Goal: Task Accomplishment & Management: Manage account settings

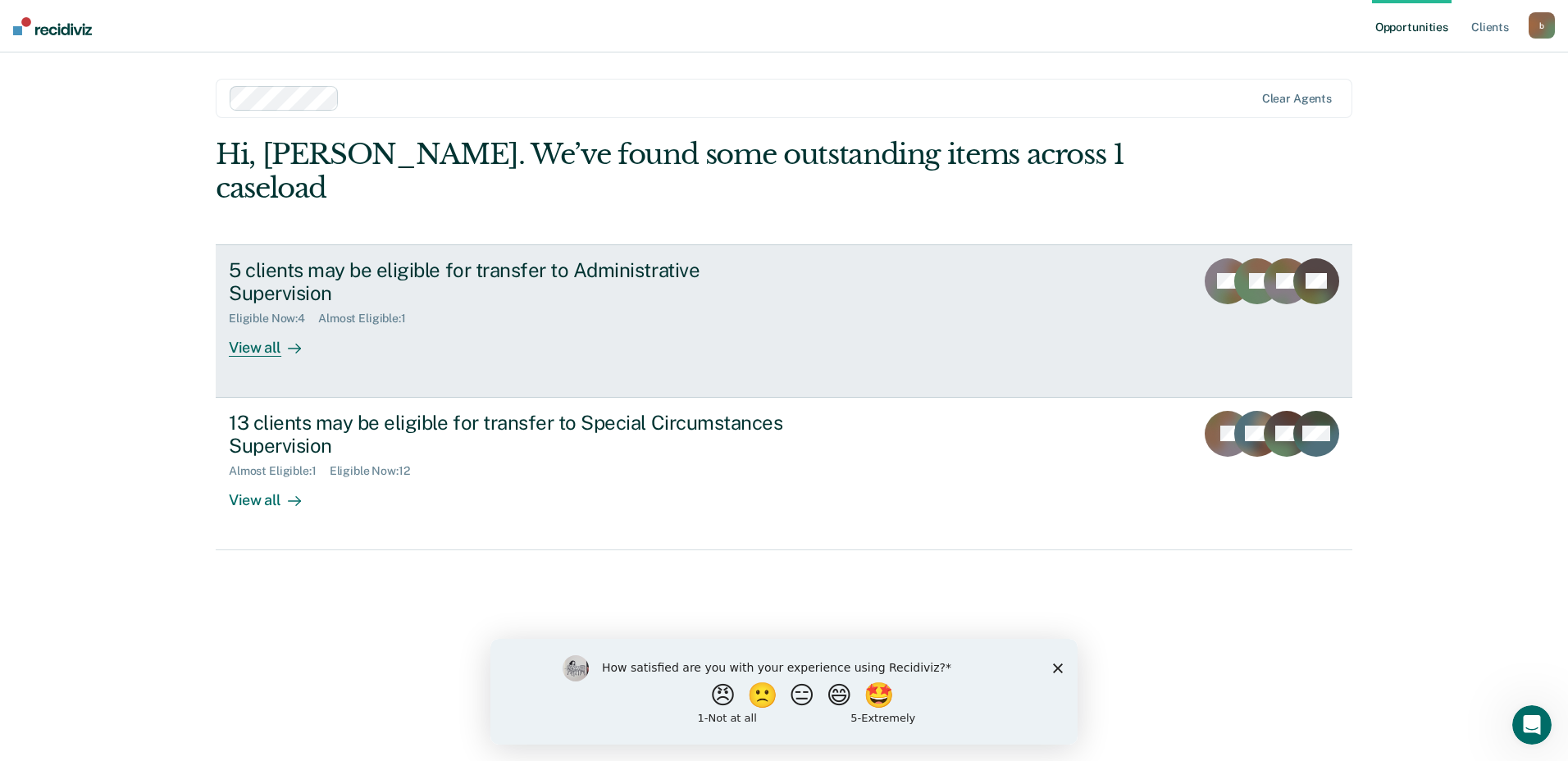
click at [261, 325] on div "View all" at bounding box center [274, 341] width 91 height 32
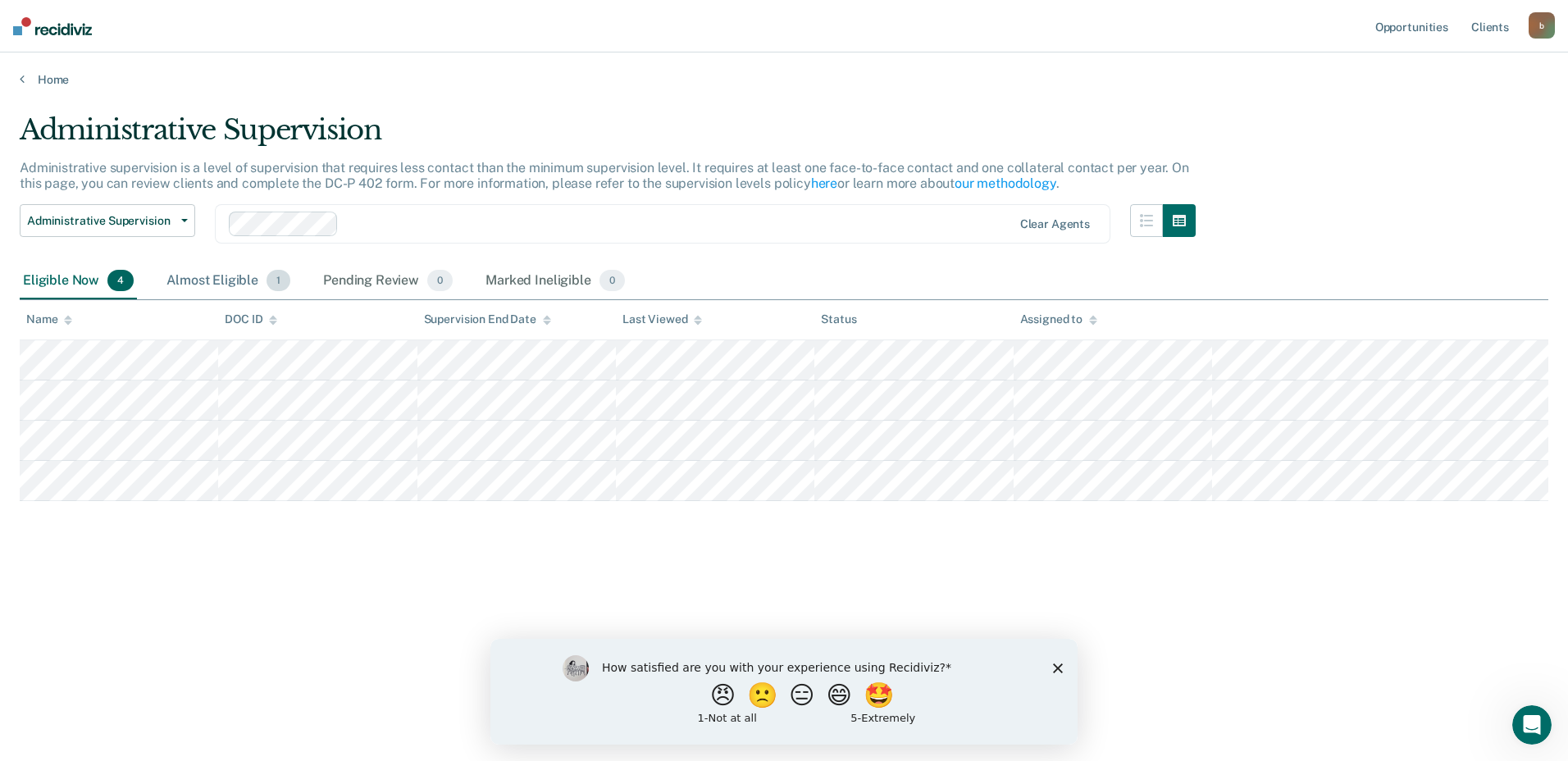
click at [211, 270] on div "Almost Eligible 1" at bounding box center [228, 281] width 131 height 36
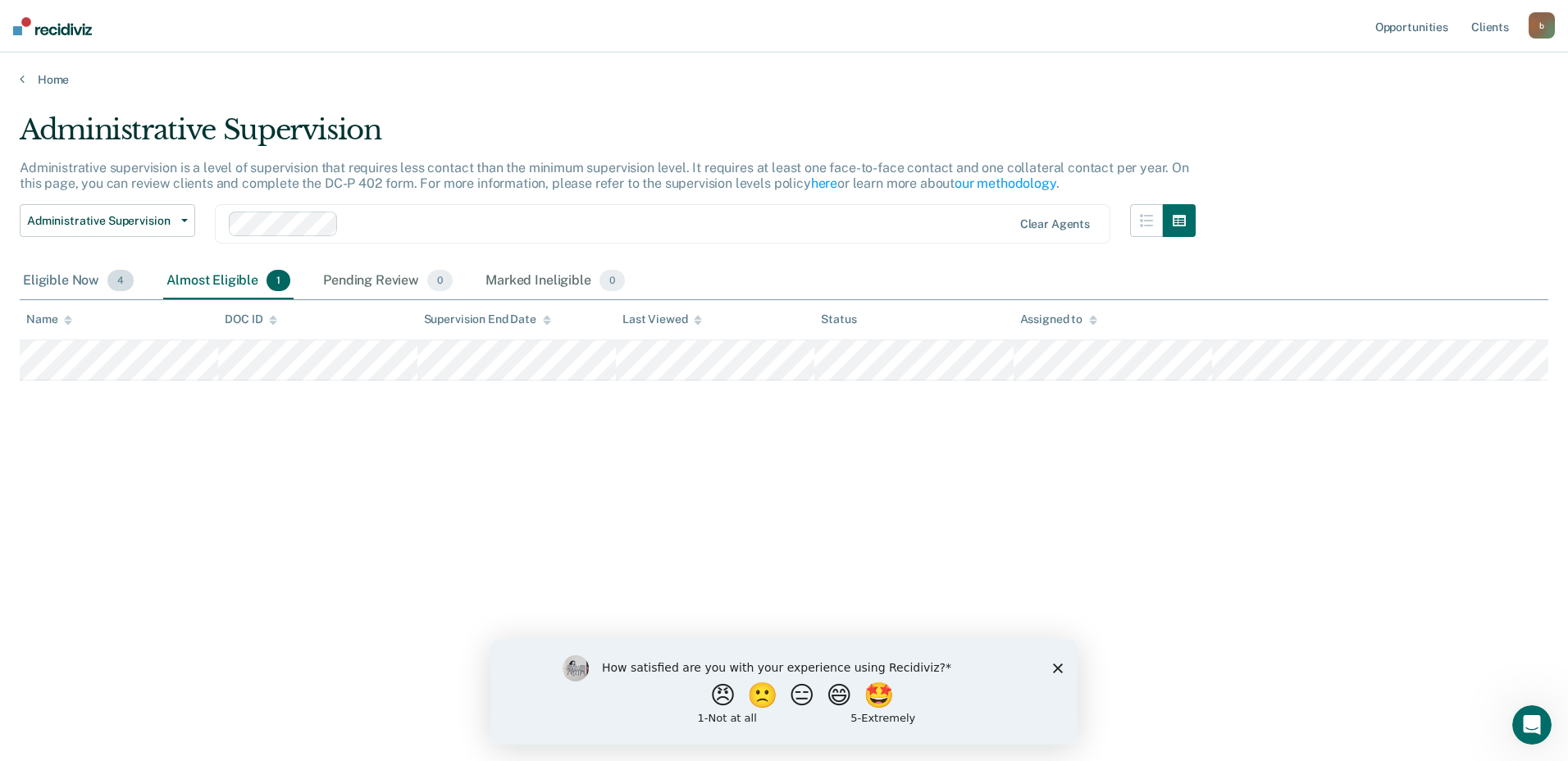
click at [51, 278] on div "Eligible Now 4" at bounding box center [78, 281] width 117 height 36
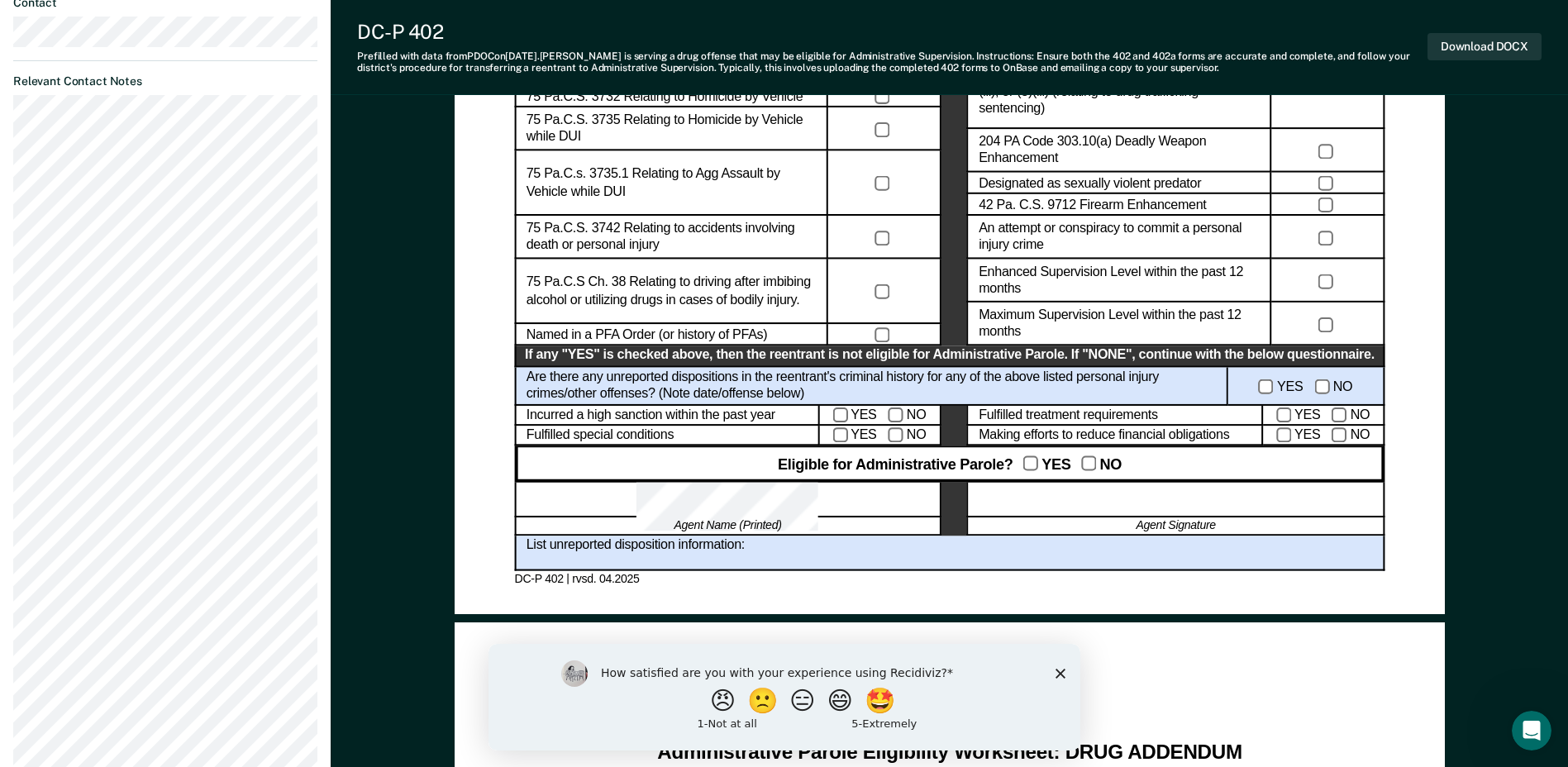
scroll to position [826, 0]
click at [1165, 509] on div at bounding box center [1175, 499] width 417 height 36
click at [1170, 491] on div at bounding box center [1175, 499] width 417 height 36
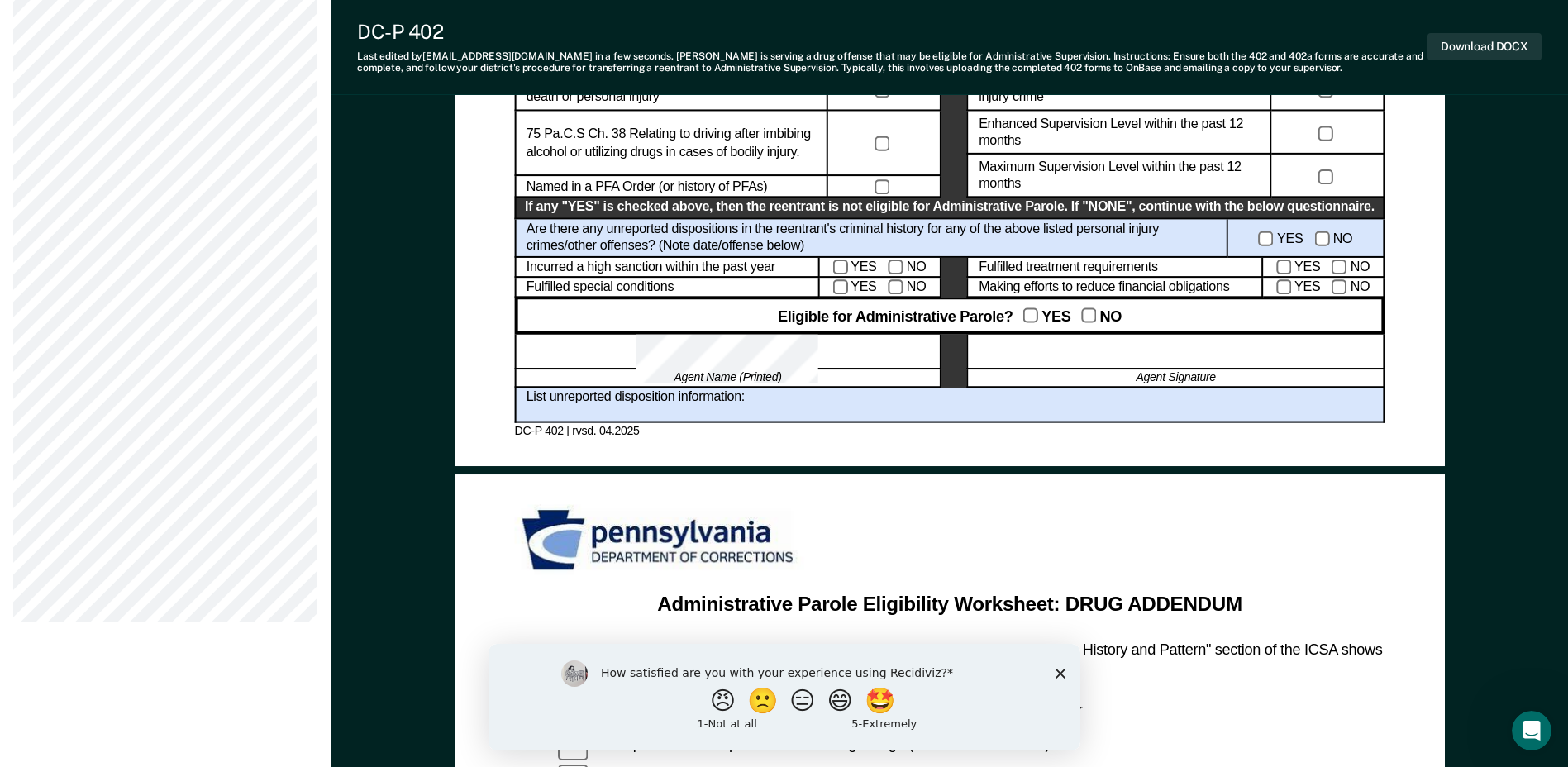
scroll to position [744, 0]
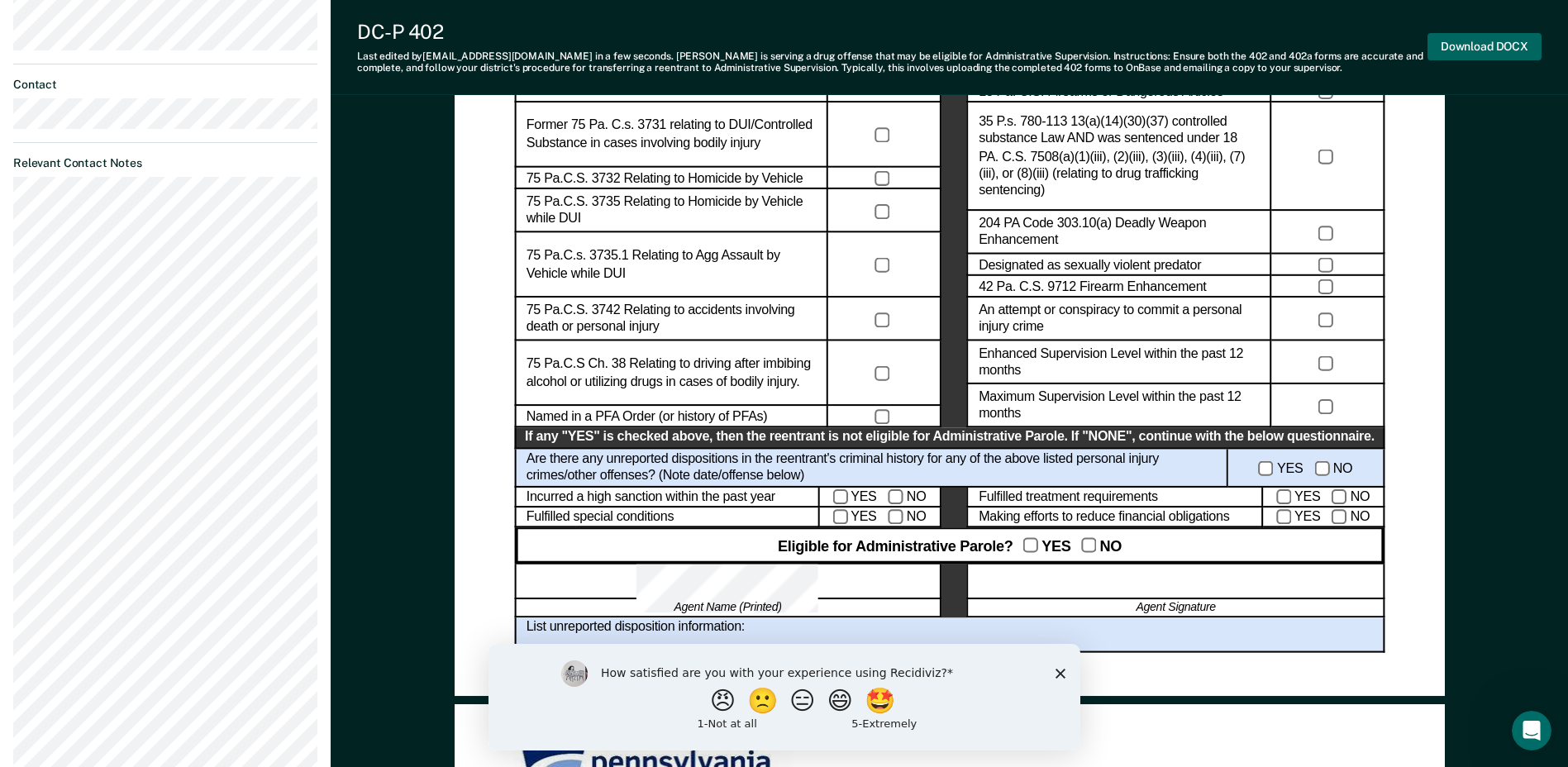
click at [1464, 49] on button "Download DOCX" at bounding box center [1484, 47] width 114 height 28
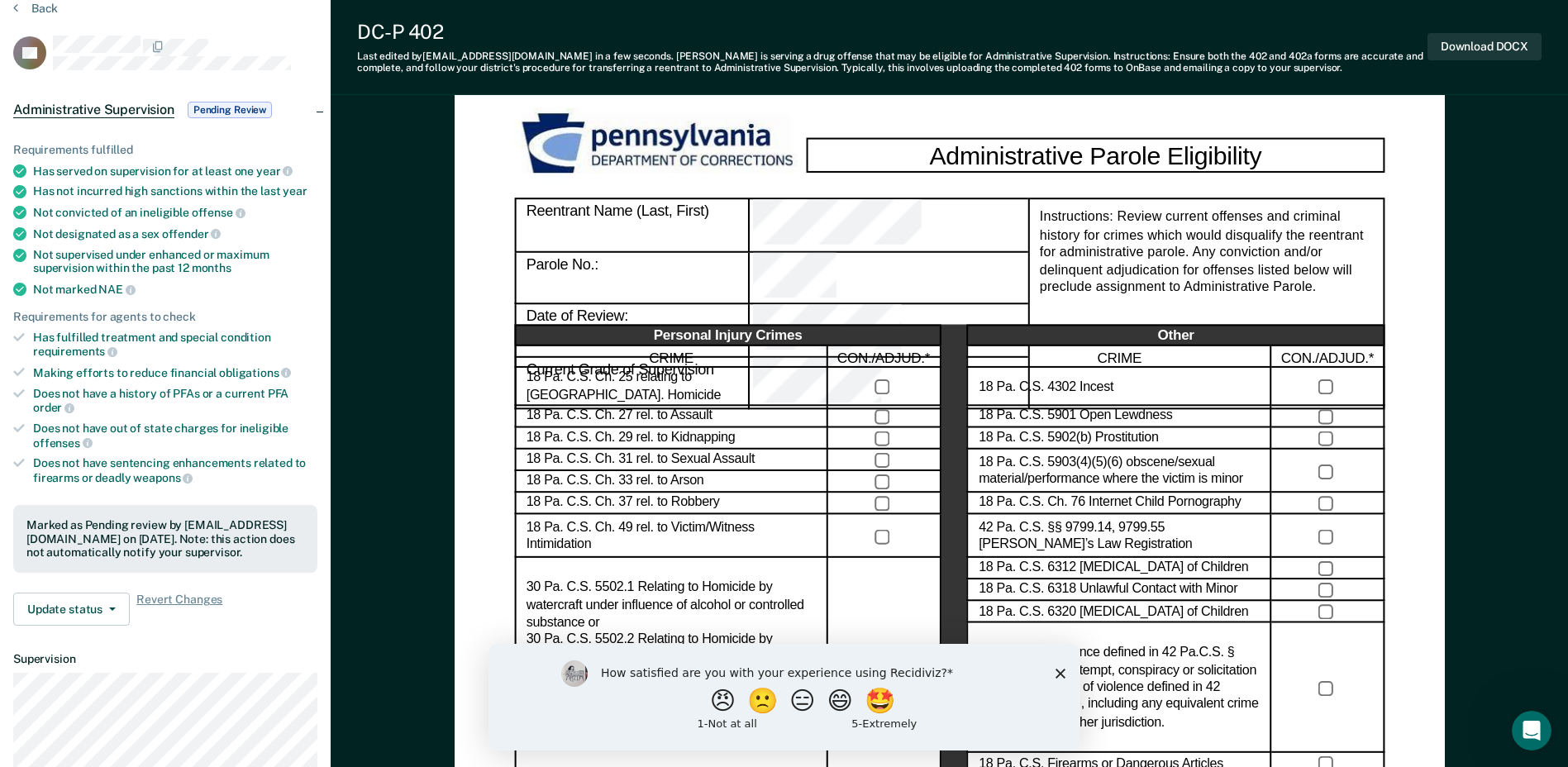
scroll to position [0, 0]
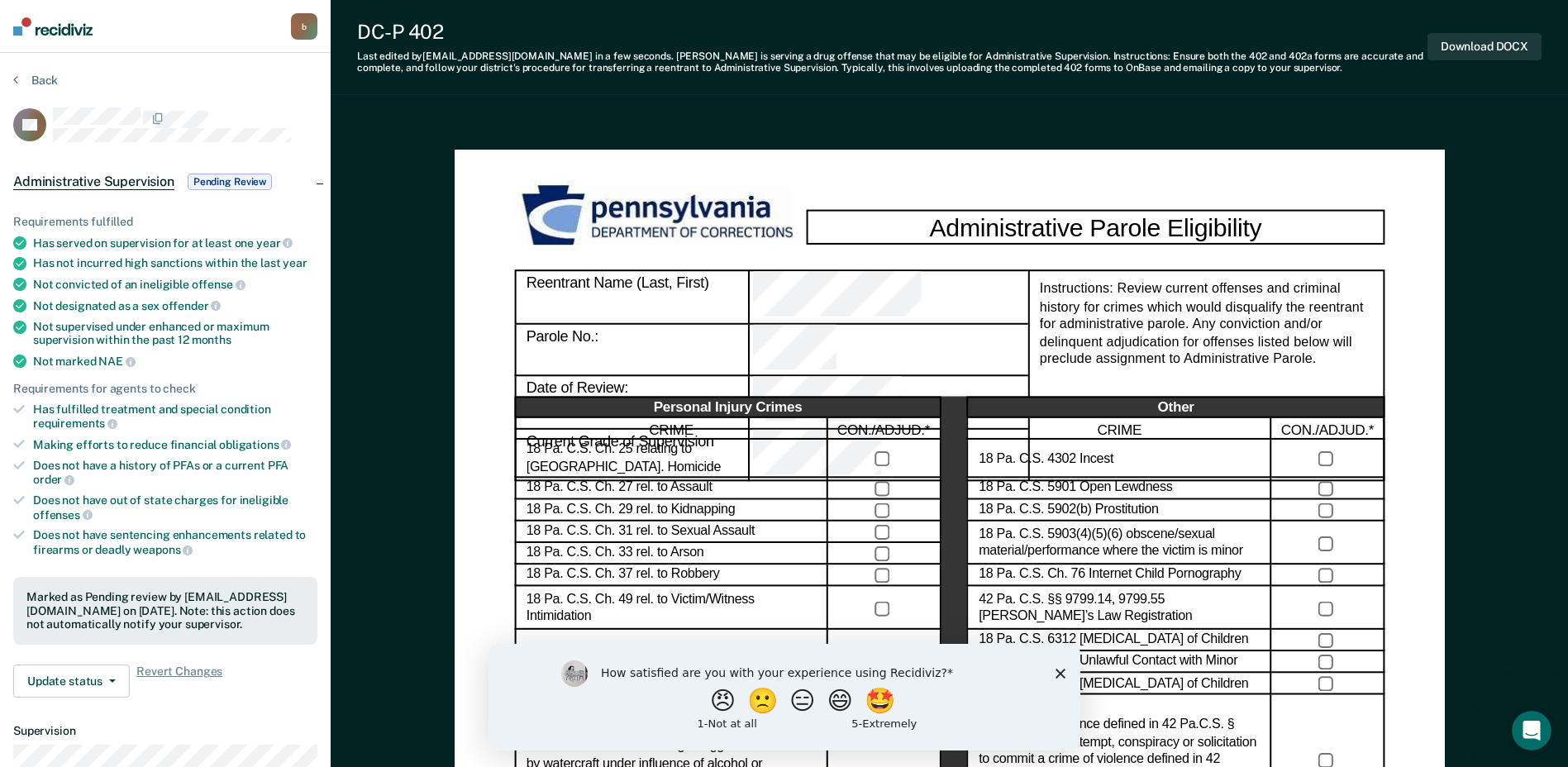
click at [227, 178] on span "Pending Review" at bounding box center [229, 181] width 84 height 17
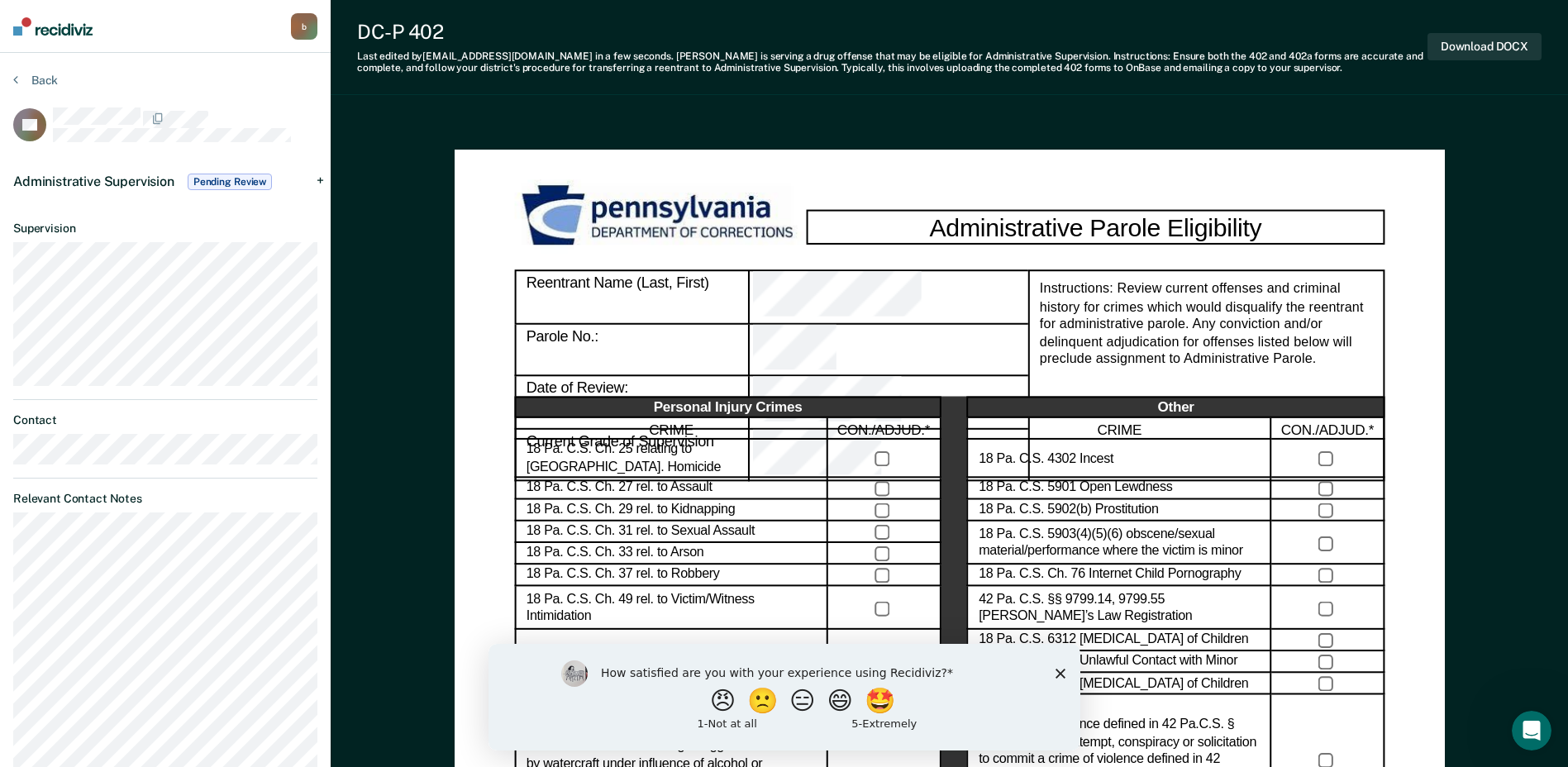
click at [227, 178] on span "Pending Review" at bounding box center [229, 181] width 84 height 17
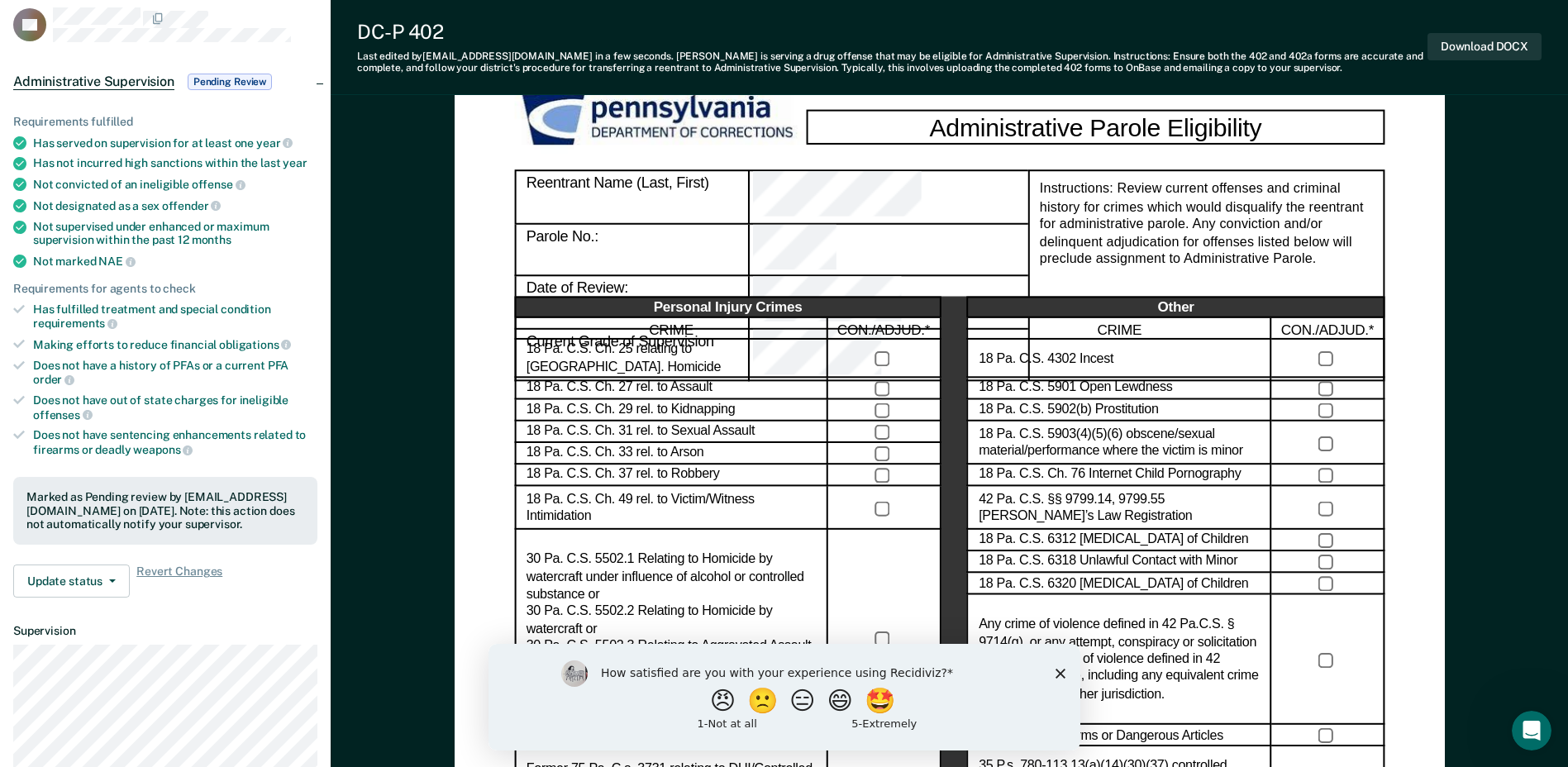
scroll to position [331, 0]
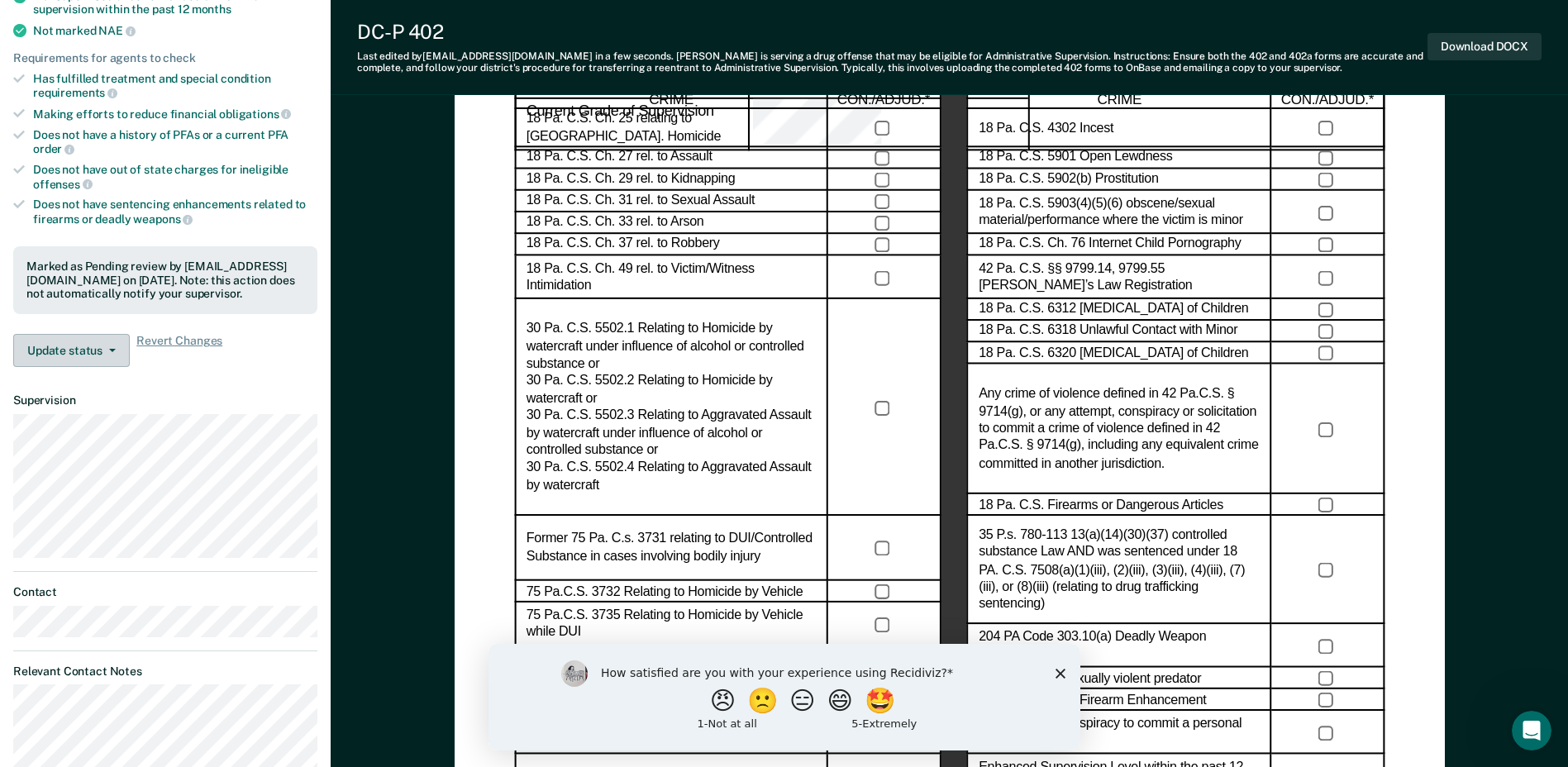
click at [115, 350] on button "Update status" at bounding box center [71, 350] width 117 height 33
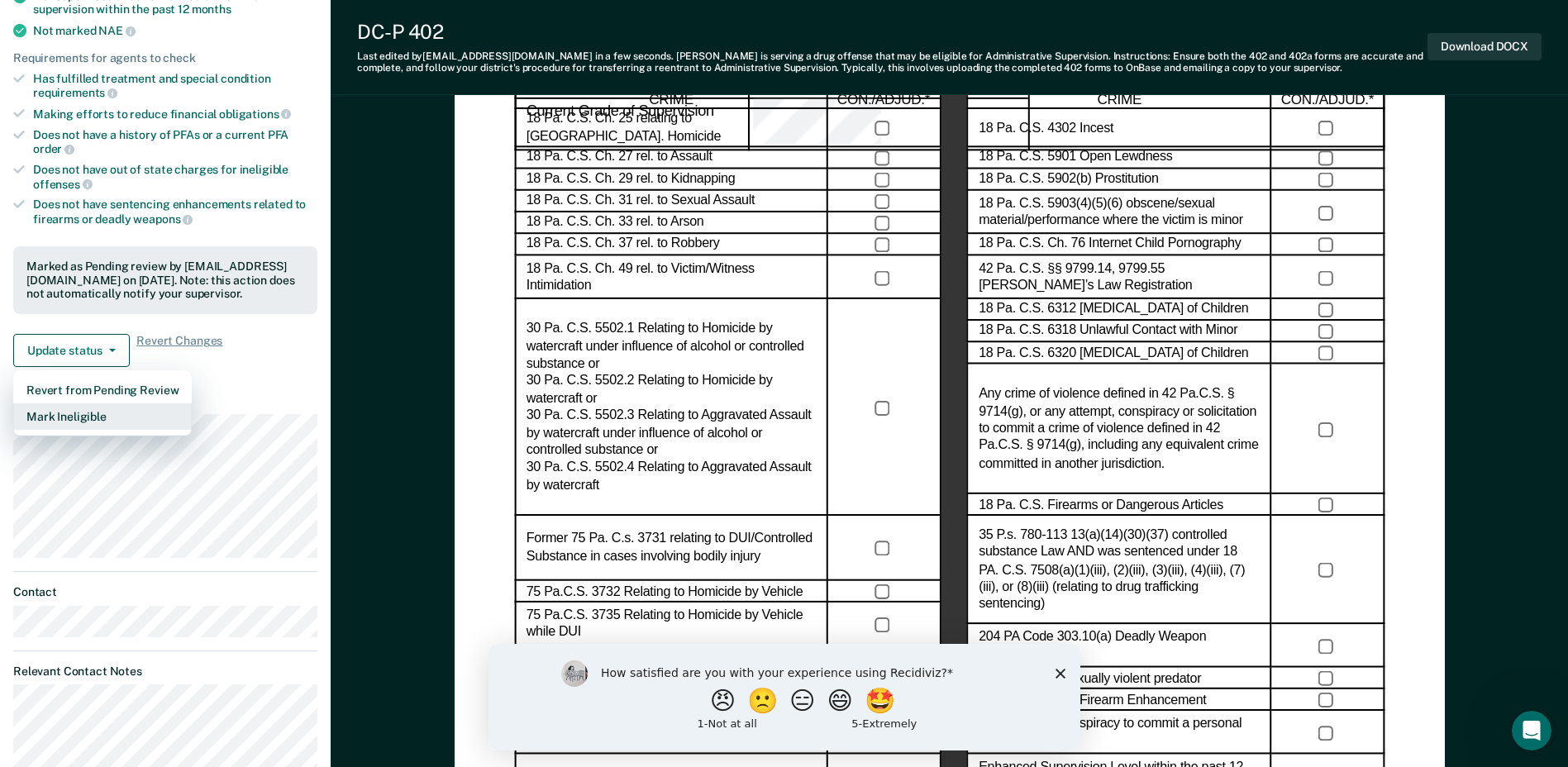
click at [92, 418] on button "Mark Ineligible" at bounding box center [102, 416] width 178 height 27
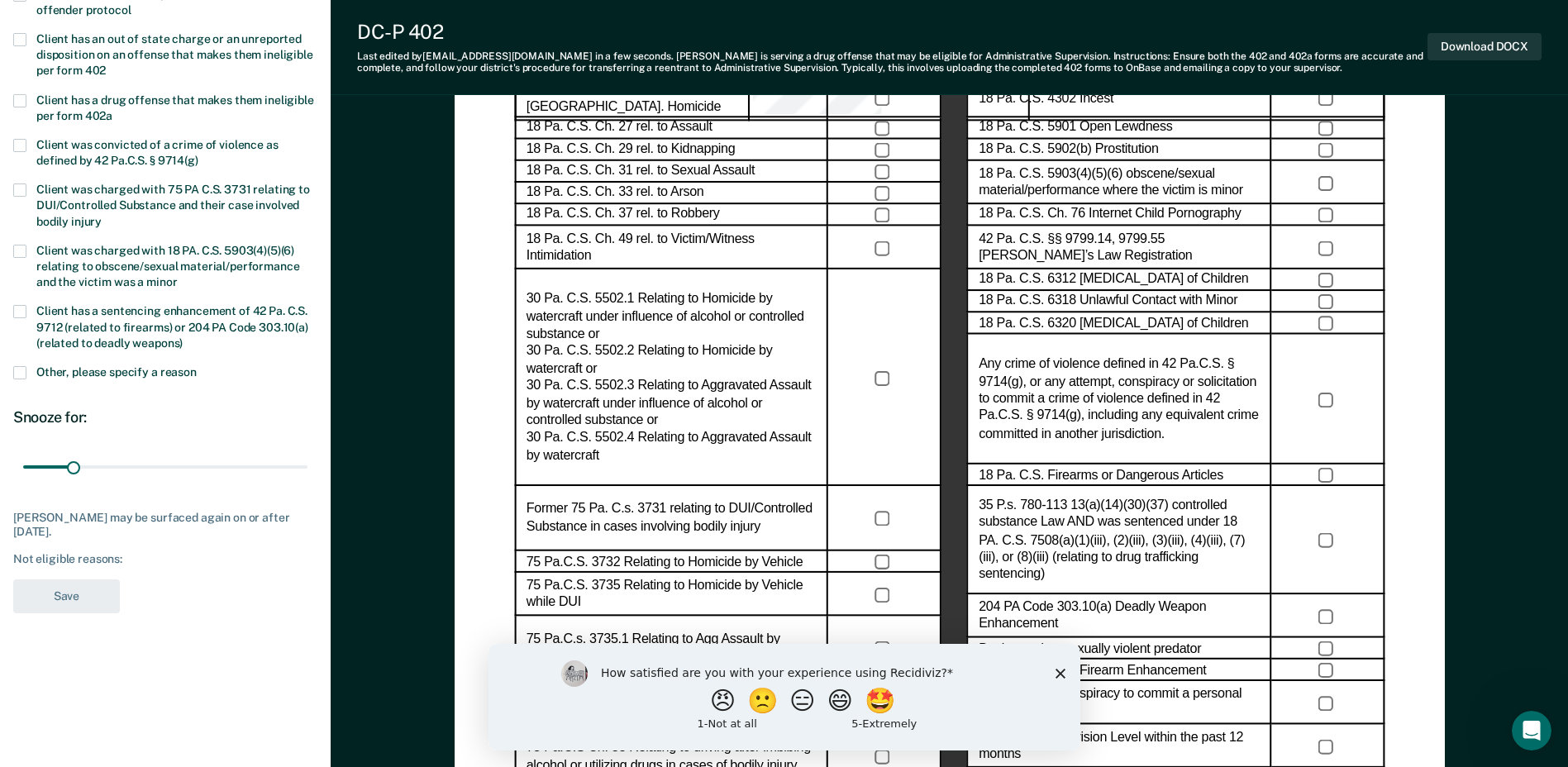
scroll to position [82, 0]
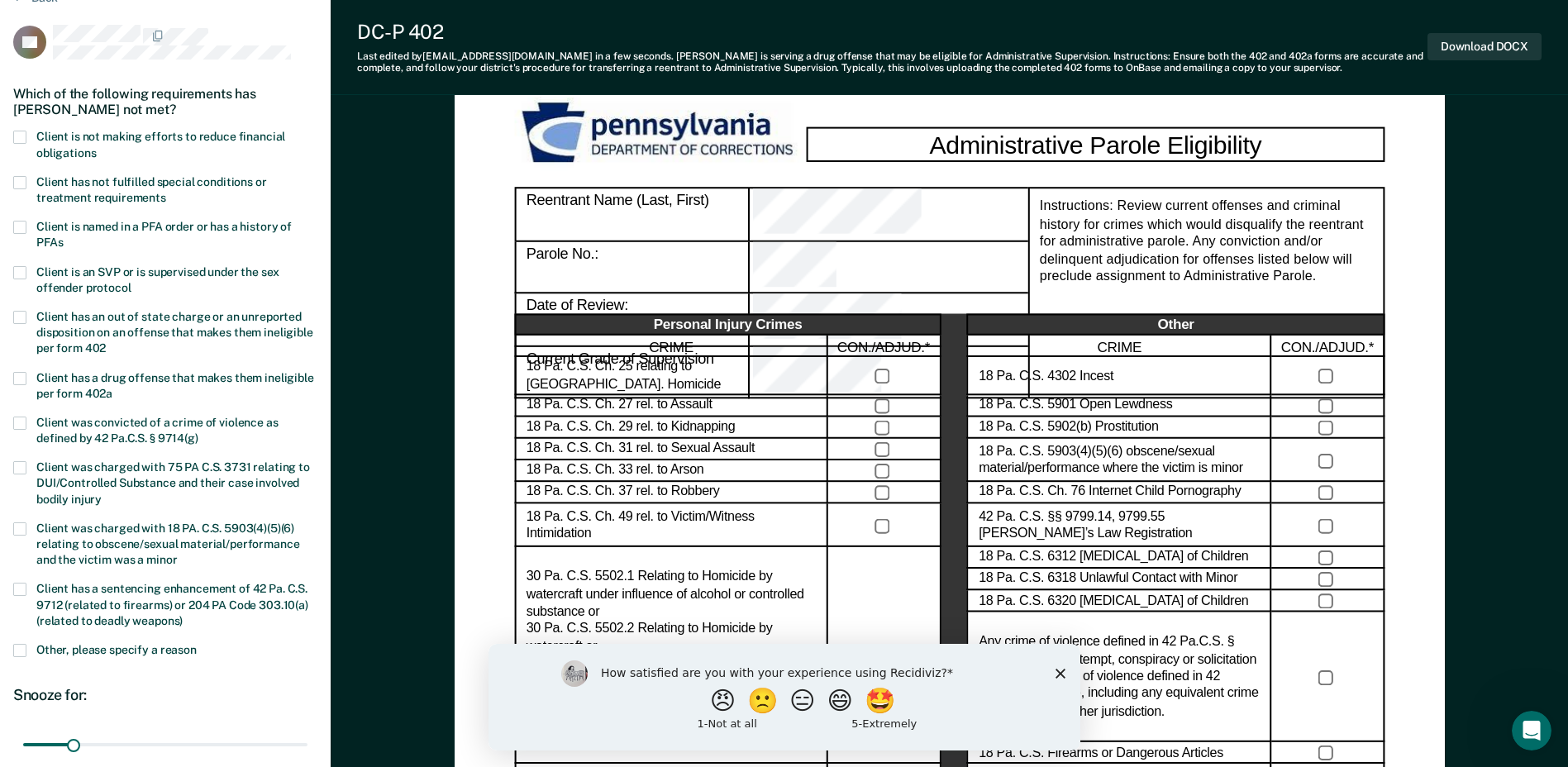
click at [22, 138] on span at bounding box center [19, 137] width 13 height 13
click at [96, 148] on input "Client is not making efforts to reduce financial obligations" at bounding box center [96, 148] width 0 height 0
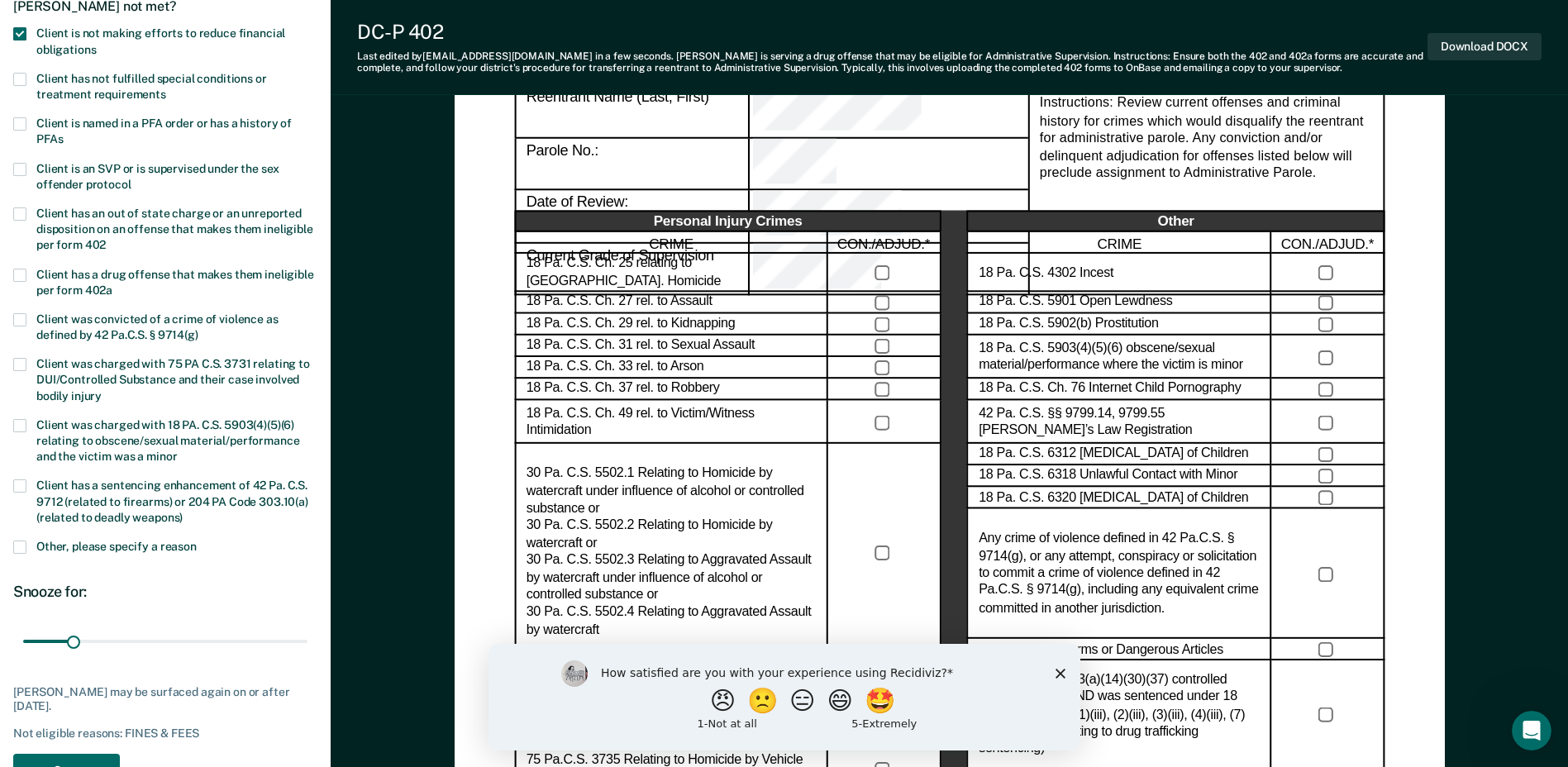
scroll to position [331, 0]
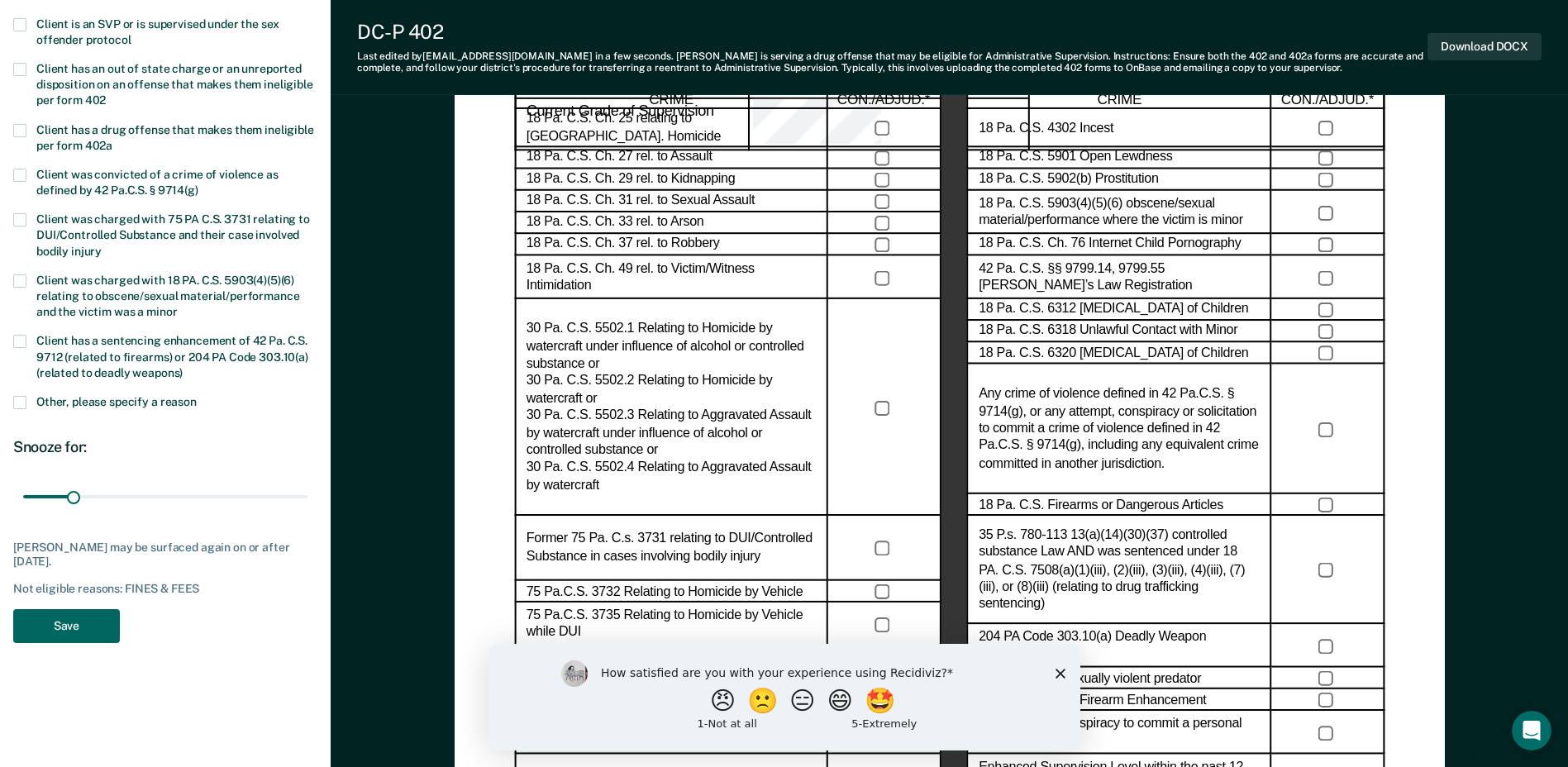
click at [62, 627] on button "Save" at bounding box center [66, 626] width 107 height 34
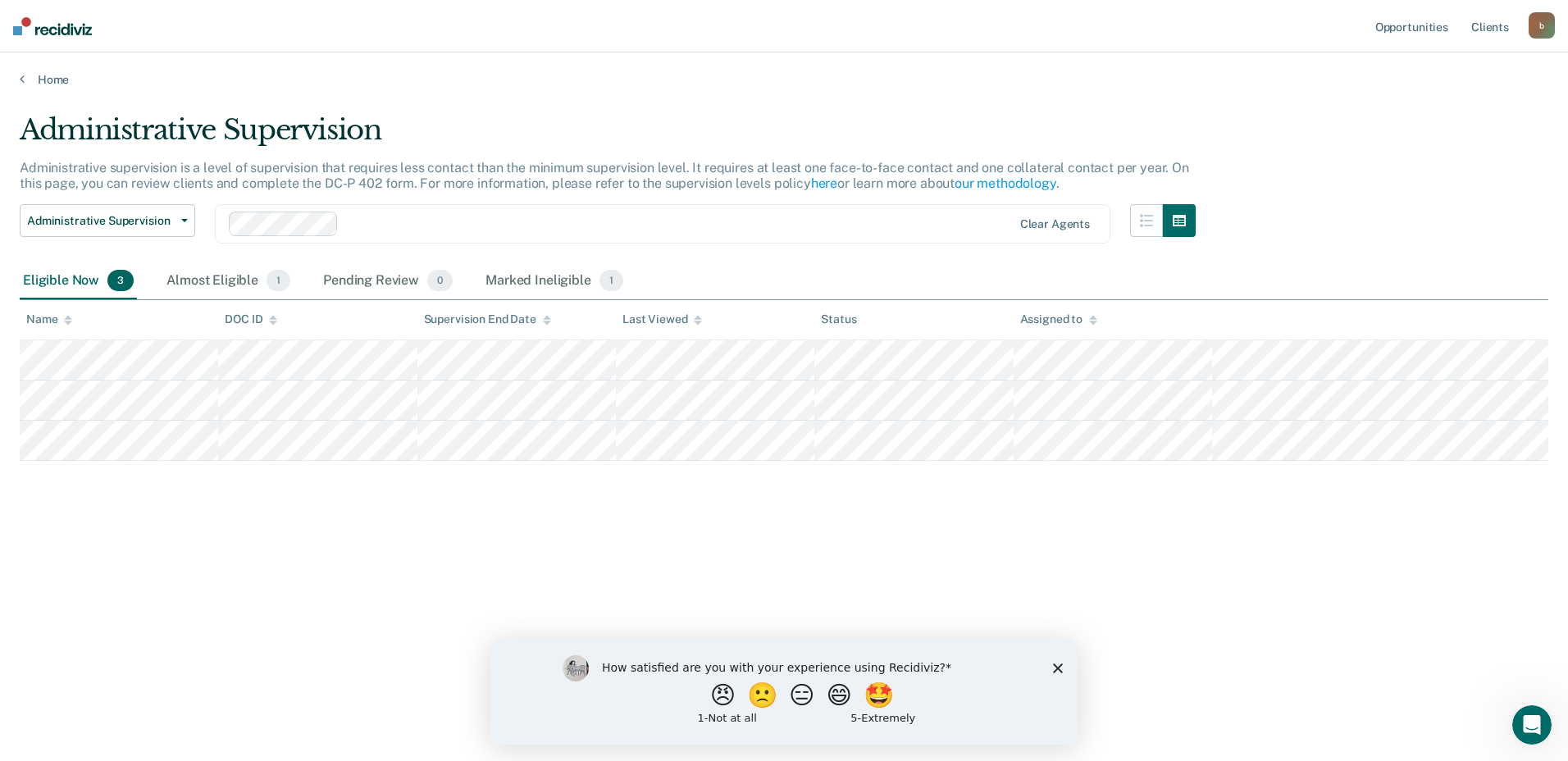
click at [1055, 663] on icon "Close survey" at bounding box center [1058, 668] width 10 height 10
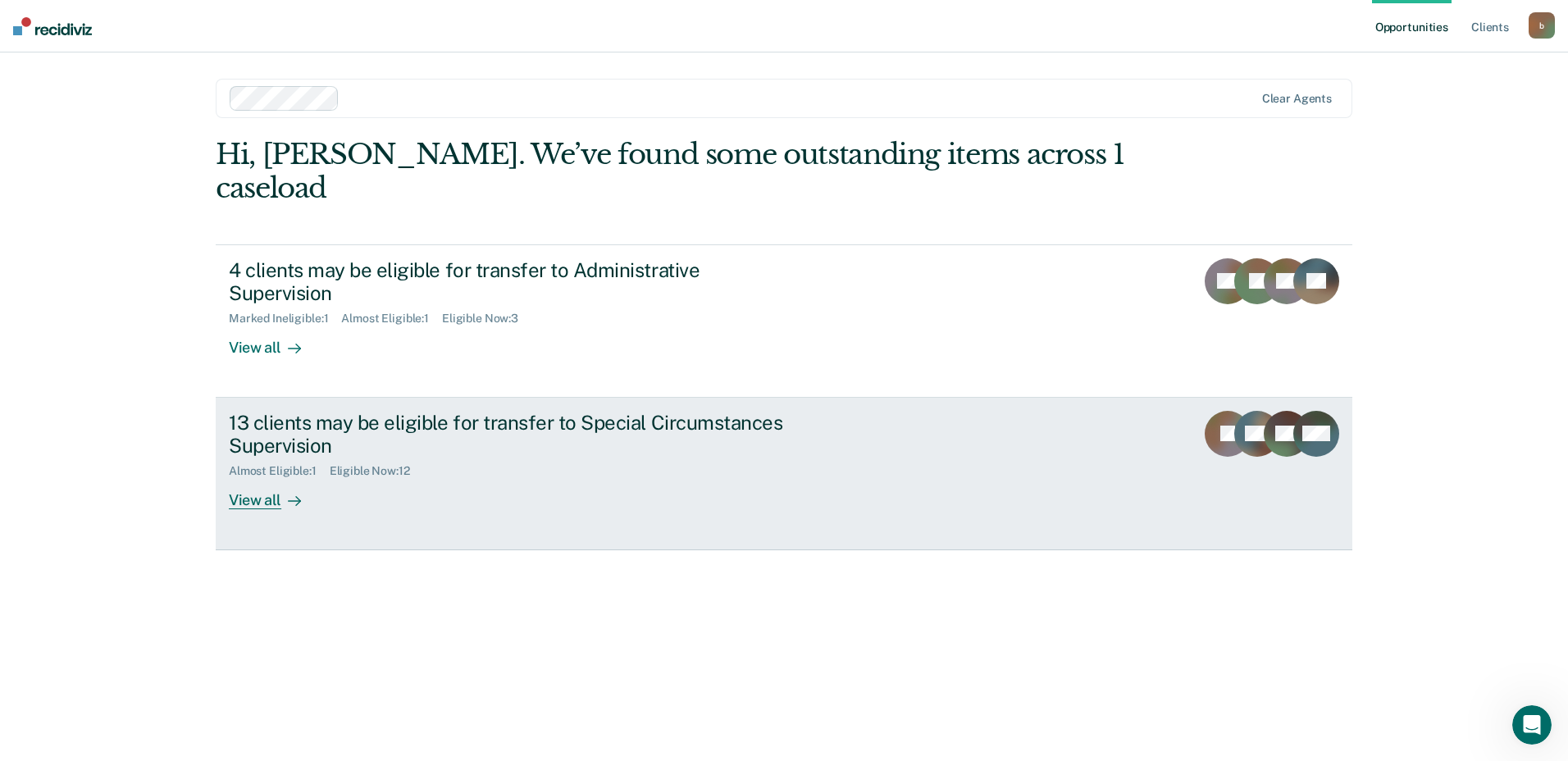
click at [260, 478] on div "View all" at bounding box center [274, 494] width 91 height 32
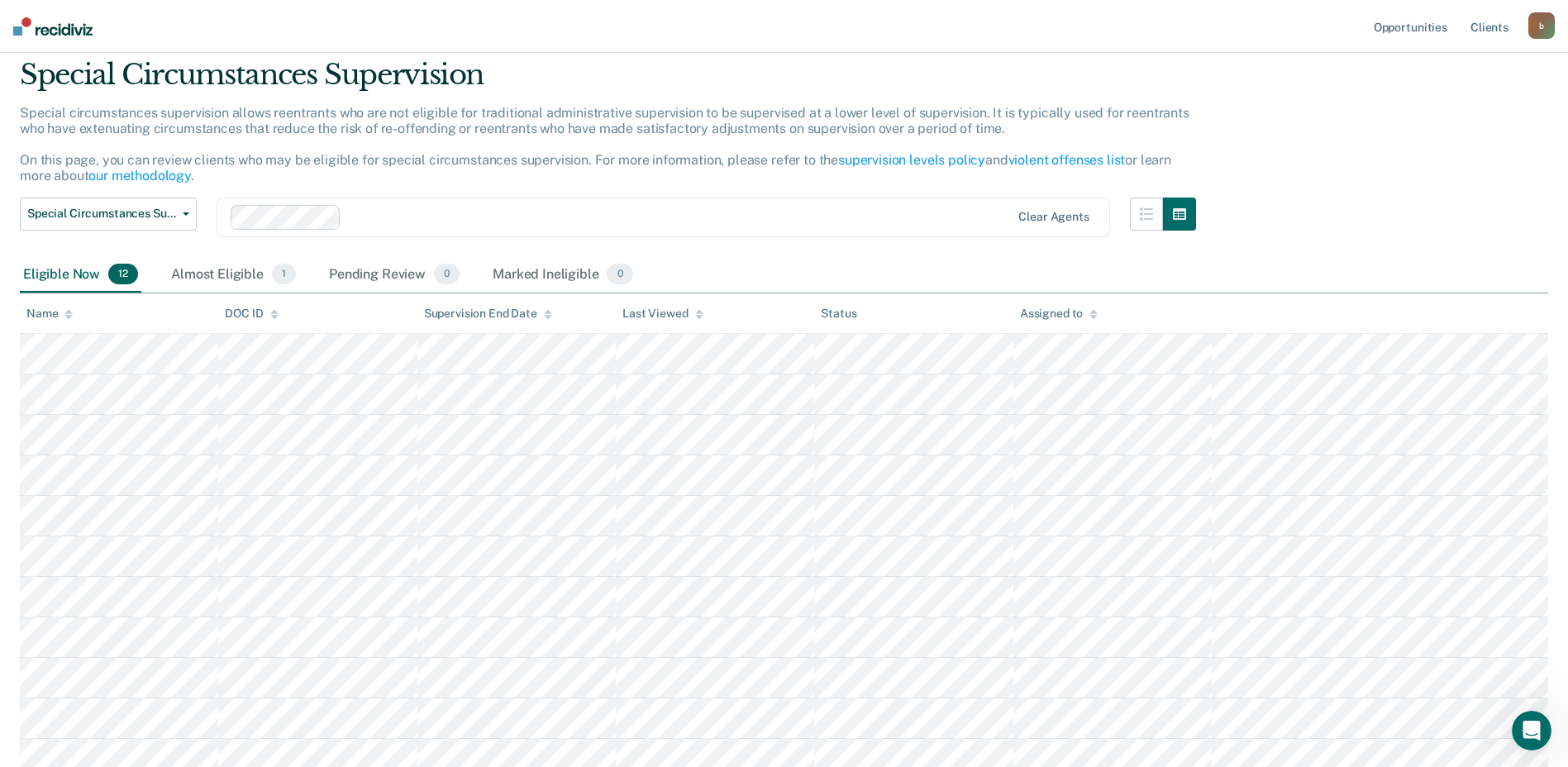
scroll to position [165, 0]
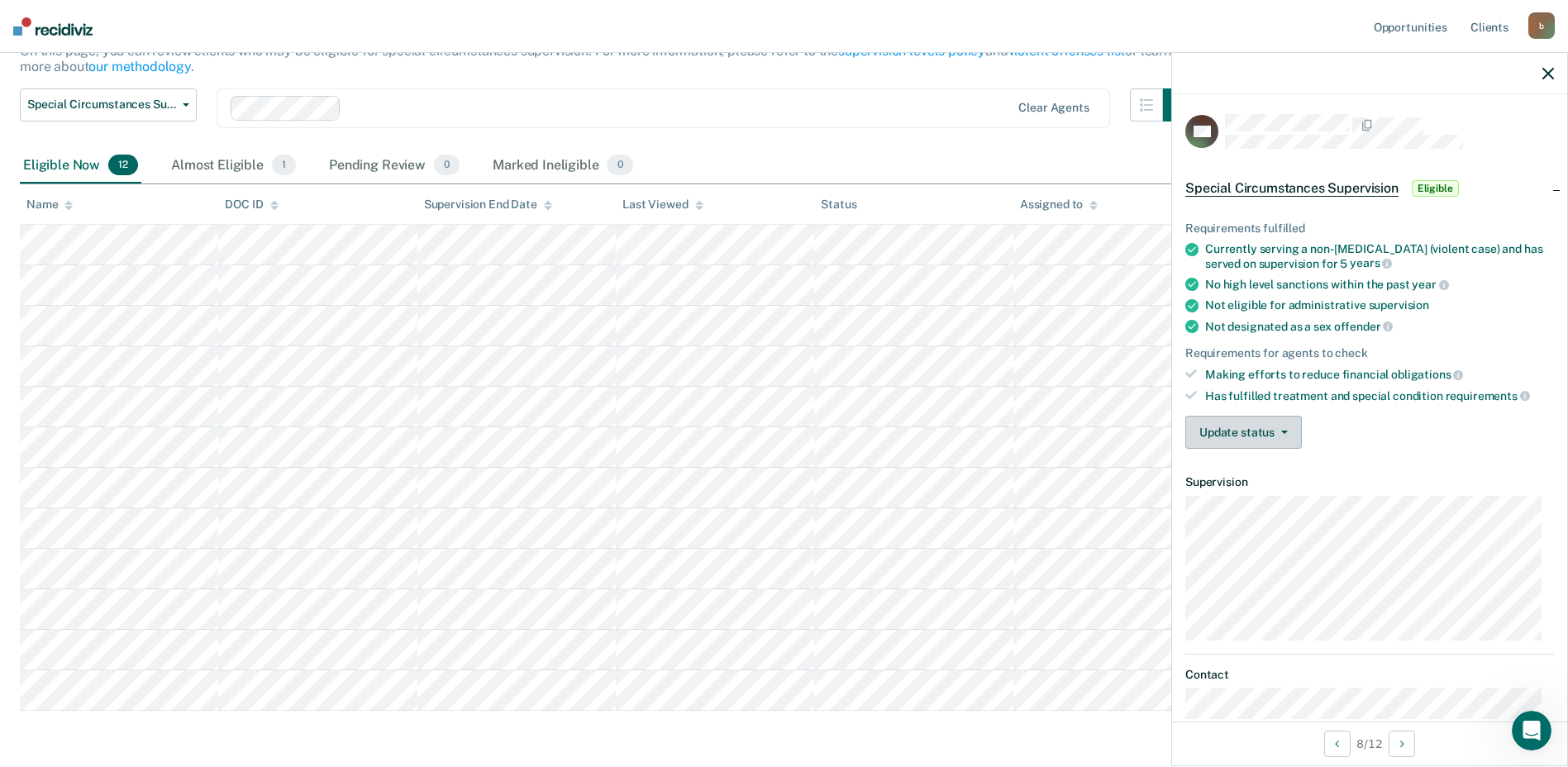
click at [1241, 426] on button "Update status" at bounding box center [1244, 432] width 117 height 33
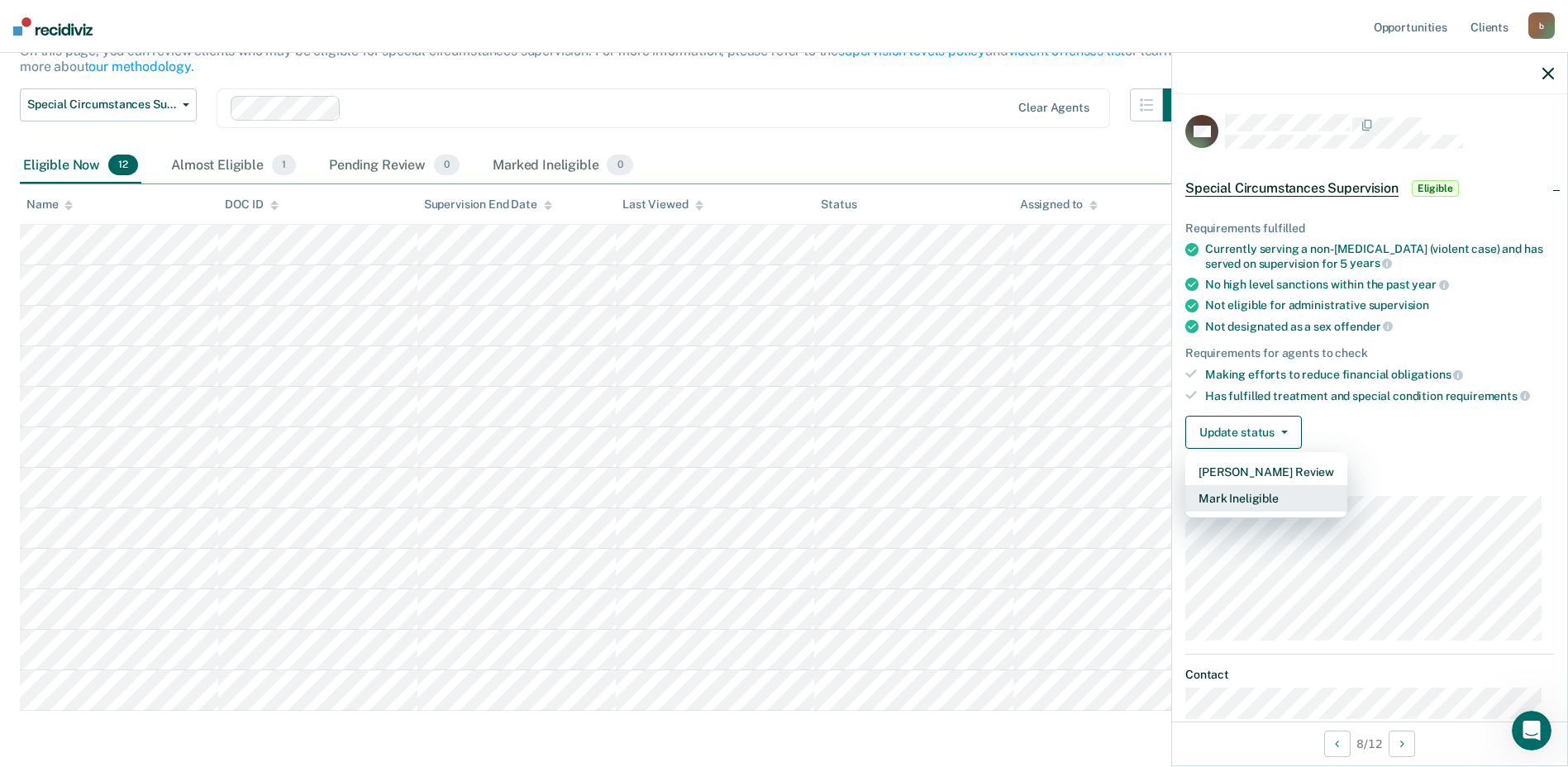
click at [1238, 504] on button "Mark Ineligible" at bounding box center [1267, 498] width 162 height 27
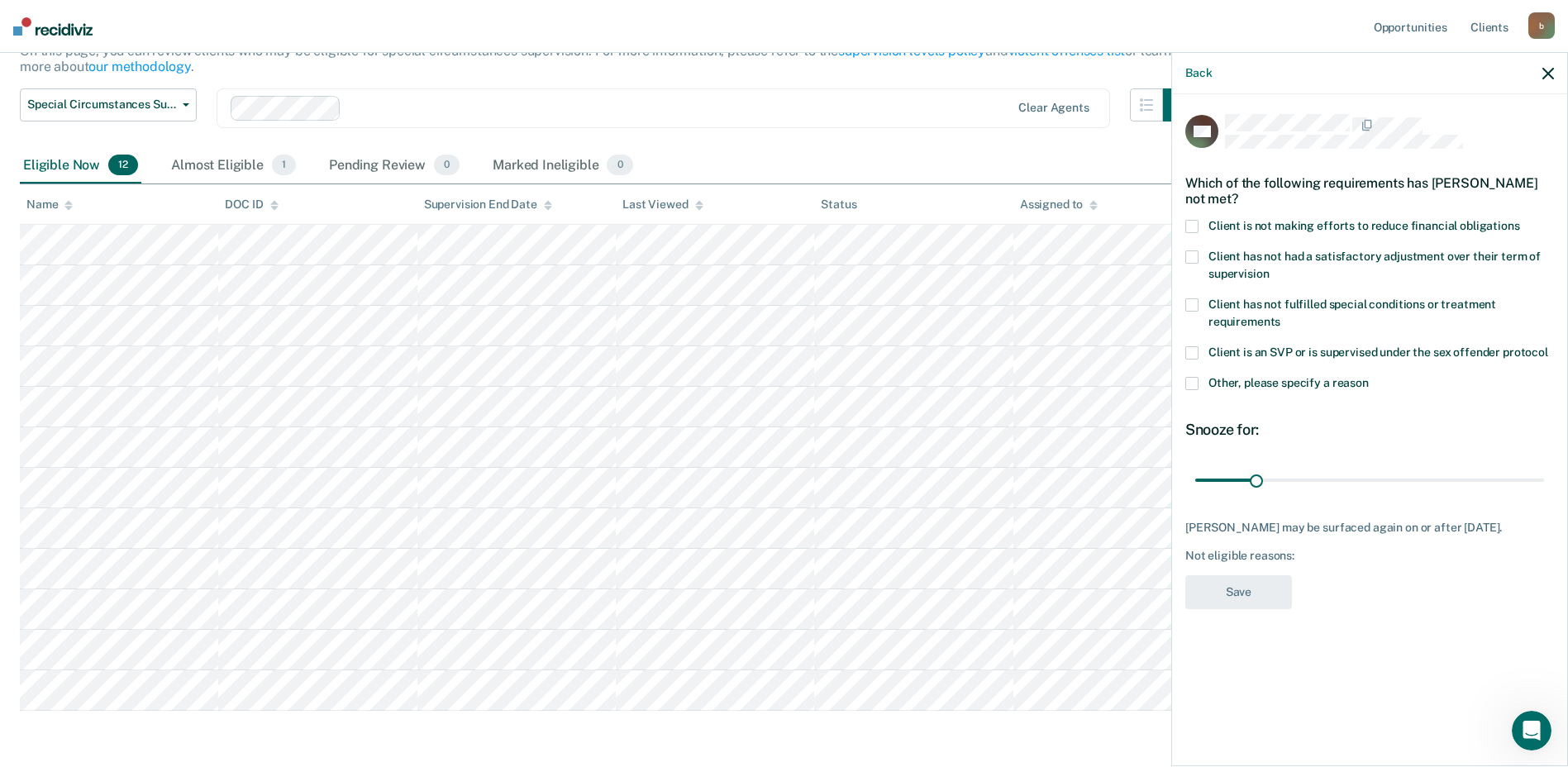
click at [1192, 255] on span at bounding box center [1192, 257] width 13 height 13
click at [1269, 268] on input "Client has not had a satisfactory adjustment over their term of supervision" at bounding box center [1269, 268] width 0 height 0
click at [1191, 256] on span at bounding box center [1192, 257] width 13 height 13
click at [1269, 268] on input "Client has not had a satisfactory adjustment over their term of supervision" at bounding box center [1269, 268] width 0 height 0
drag, startPoint x: 1253, startPoint y: 476, endPoint x: 1311, endPoint y: 475, distance: 58.0
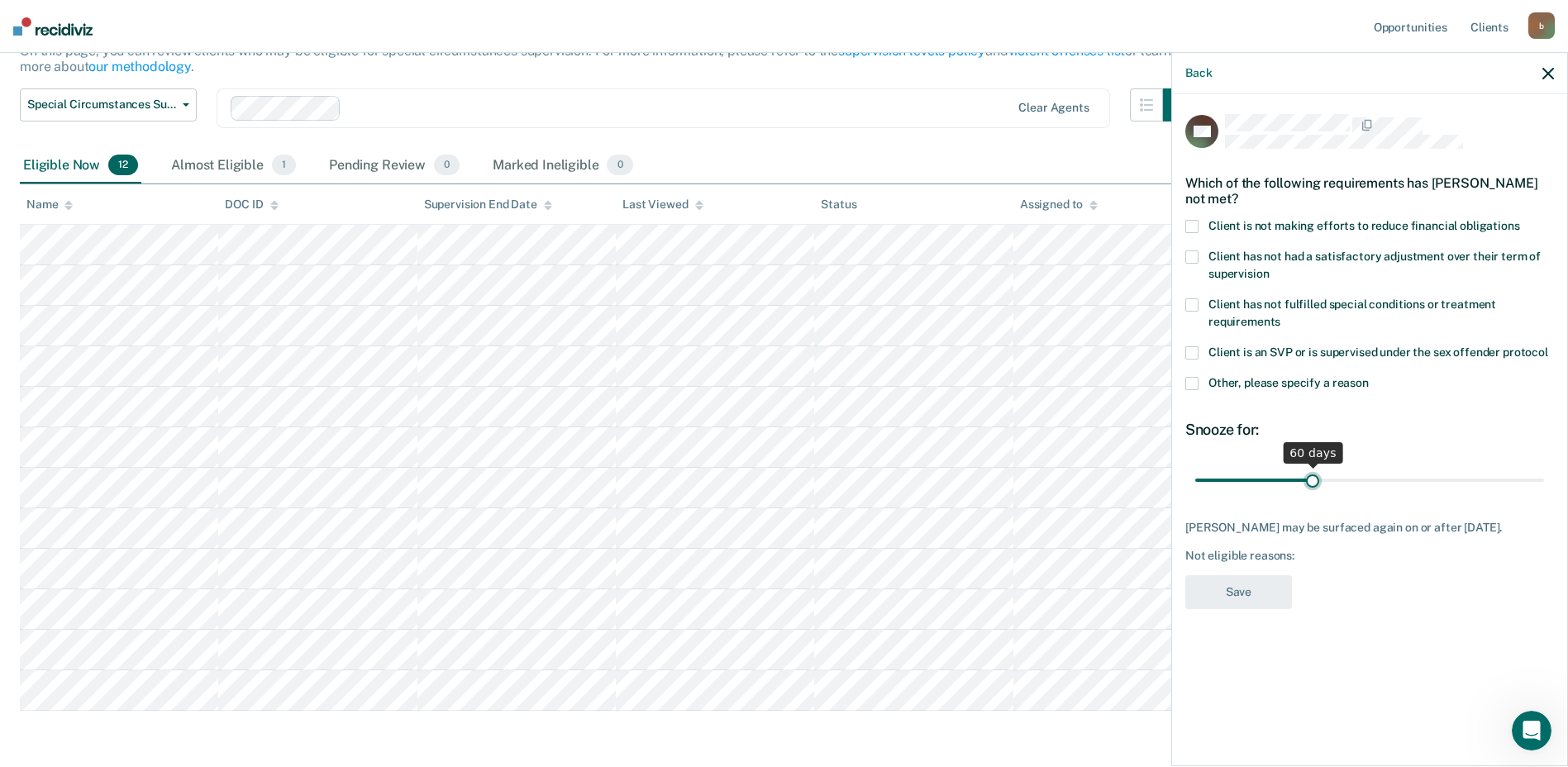
type input "60"
click at [1311, 475] on input "range" at bounding box center [1370, 480] width 349 height 29
click at [1353, 602] on div "MB Which of the following requirements has [PERSON_NAME] not met? Client is not…" at bounding box center [1370, 367] width 368 height 505
click at [1548, 64] on div "Back" at bounding box center [1369, 73] width 395 height 42
click at [1545, 72] on icon "button" at bounding box center [1548, 73] width 12 height 12
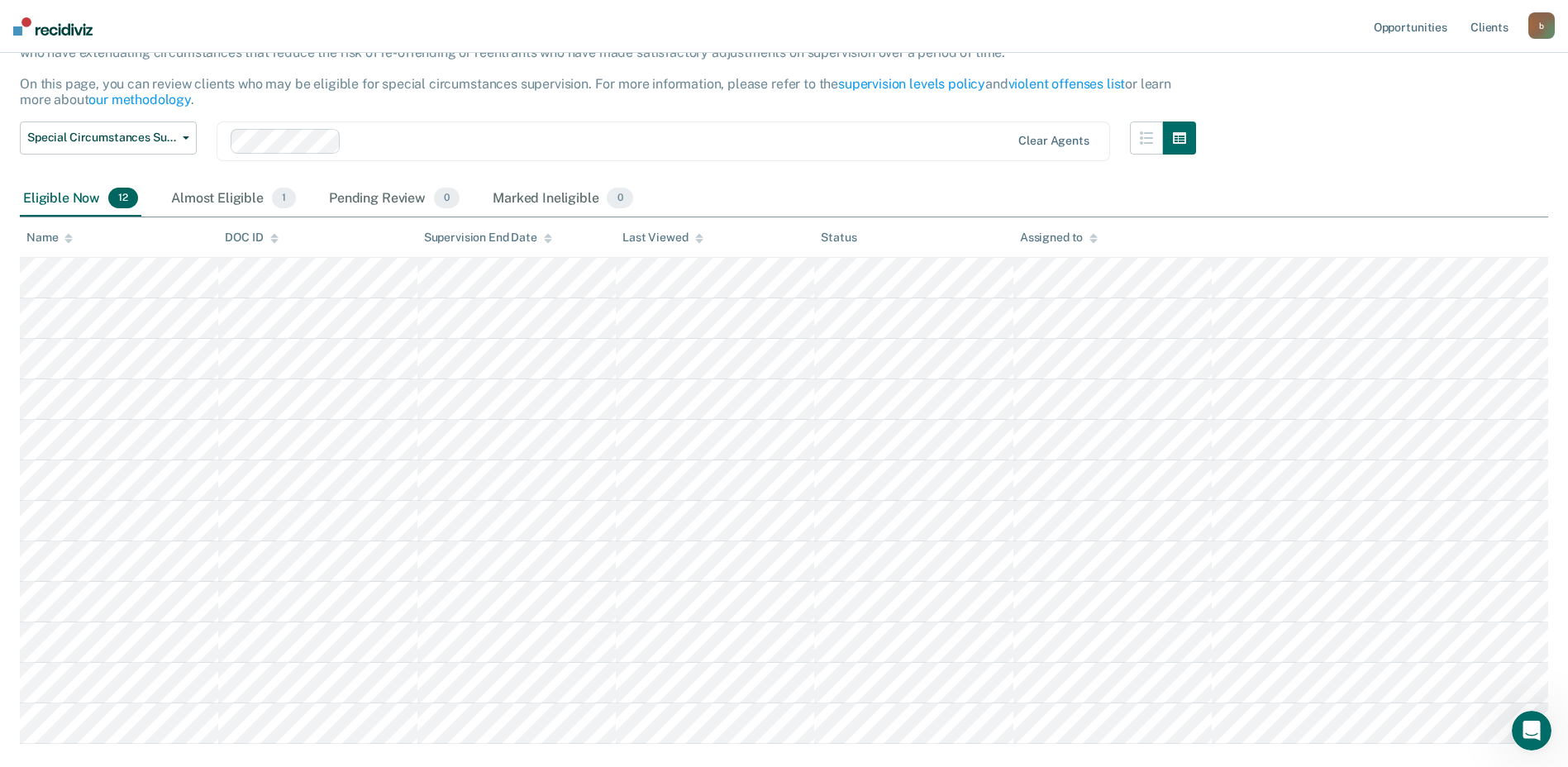
scroll to position [0, 0]
